Goal: Consume media (video, audio): Consume media (video, audio)

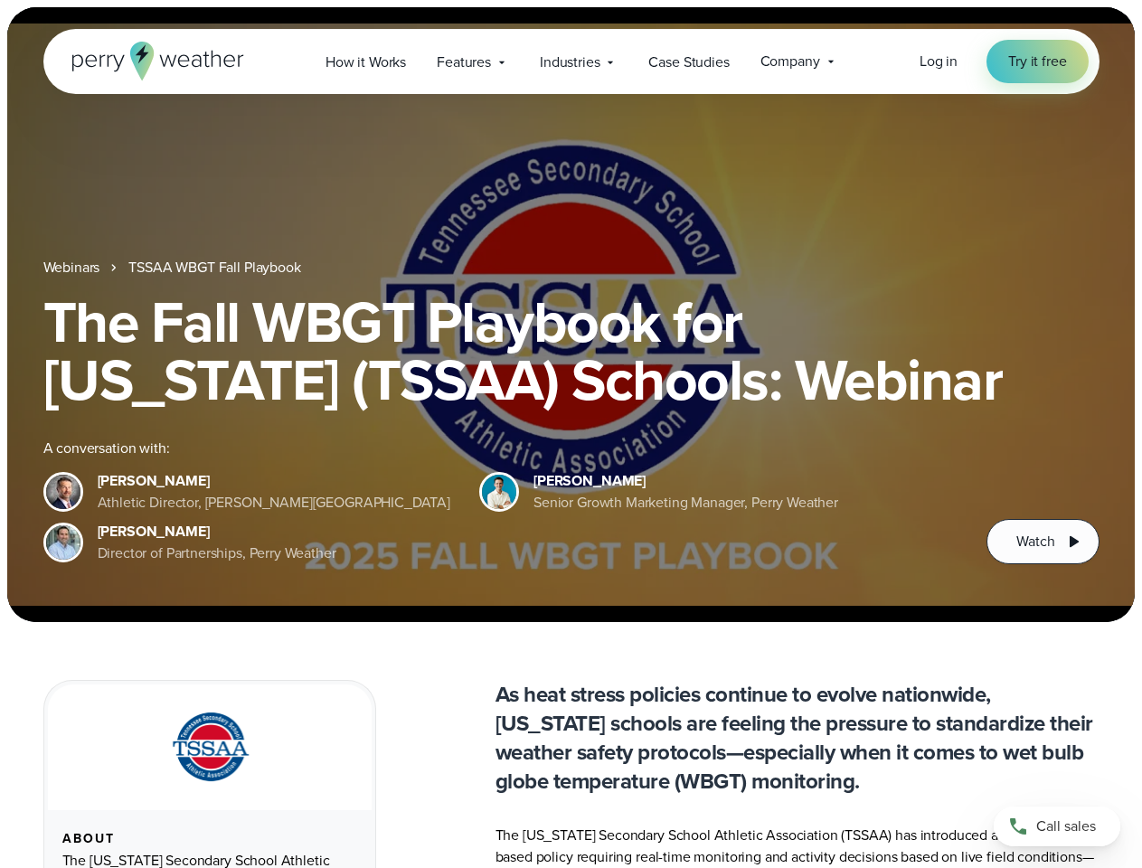
click at [570, 434] on div "The Fall WBGT Playbook for [US_STATE] (TSSAA) Schools: Webinar A conversation w…" at bounding box center [571, 428] width 1056 height 271
click at [570, 61] on span "Industries" at bounding box center [570, 63] width 60 height 22
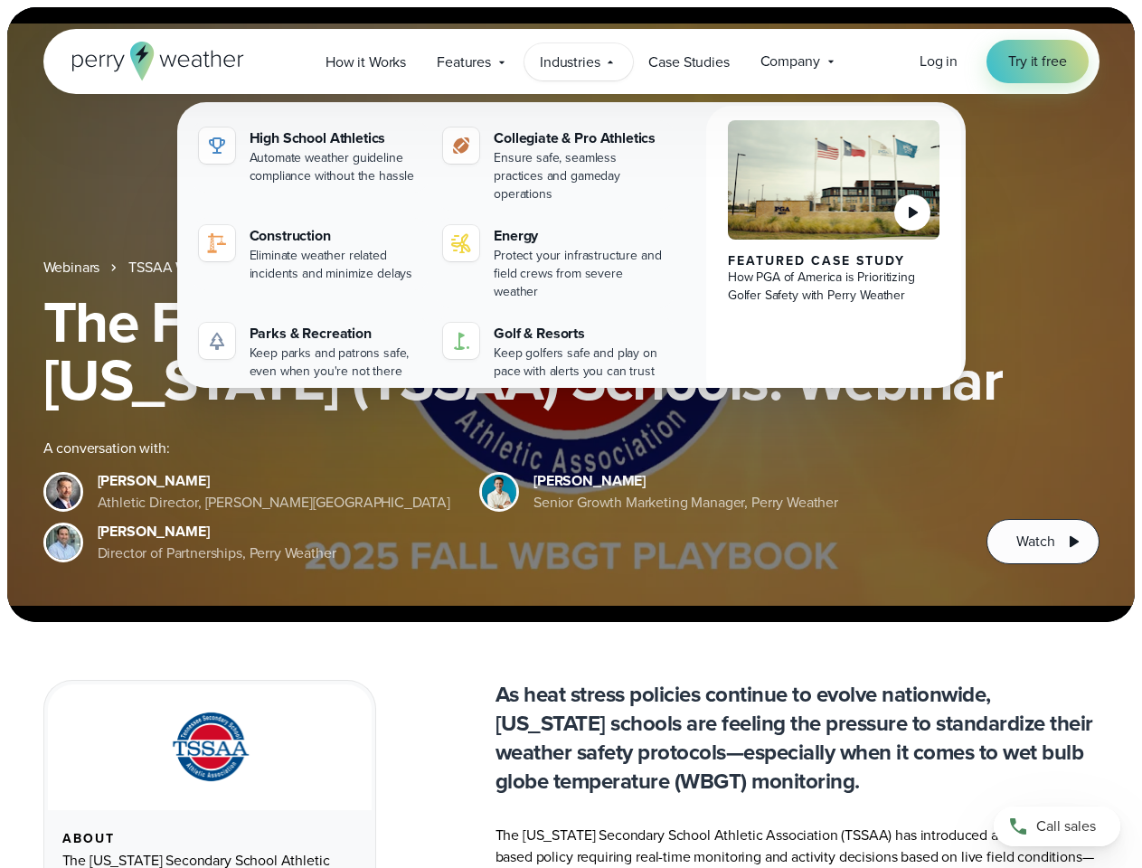
click at [570, 315] on h1 "The Fall WBGT Playbook for [US_STATE] (TSSAA) Schools: Webinar" at bounding box center [571, 351] width 1056 height 116
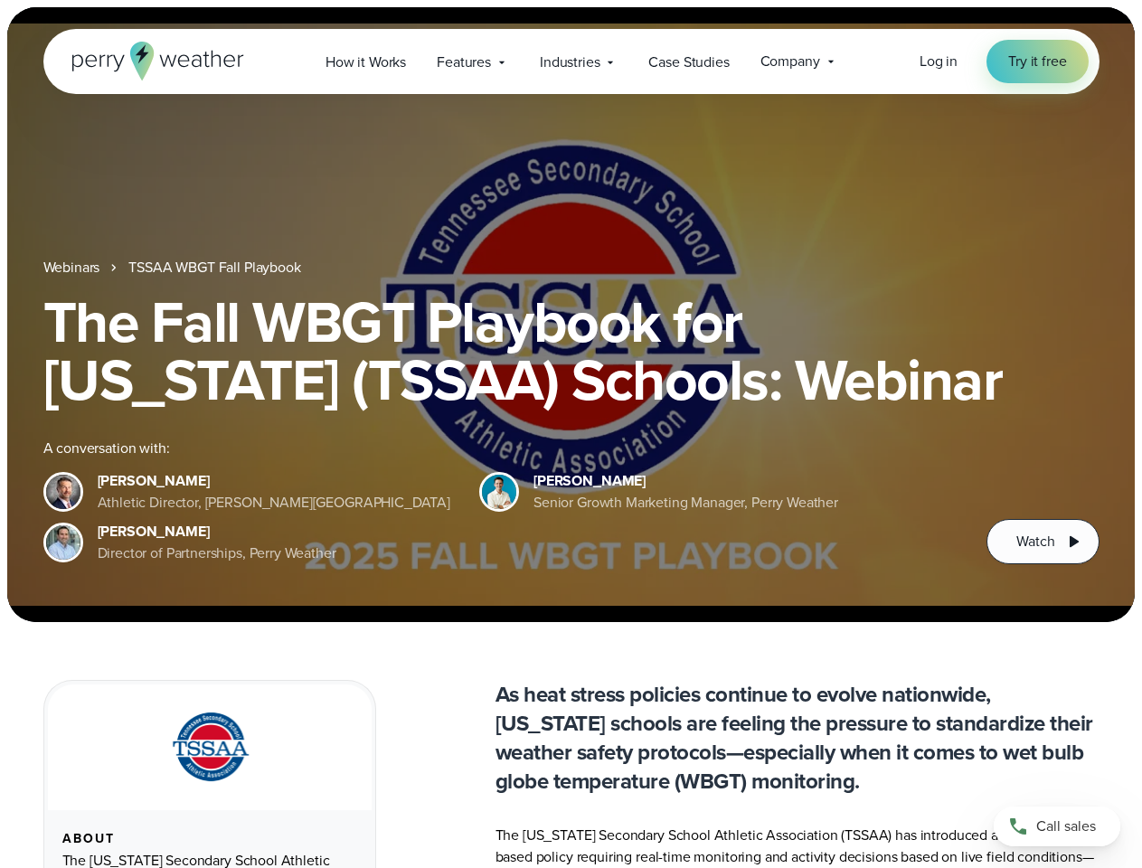
click at [216, 268] on link "TSSAA WBGT Fall Playbook" at bounding box center [214, 268] width 172 height 22
click at [1042, 541] on span "Watch" at bounding box center [1035, 542] width 38 height 22
